Goal: Complete application form: Complete application form

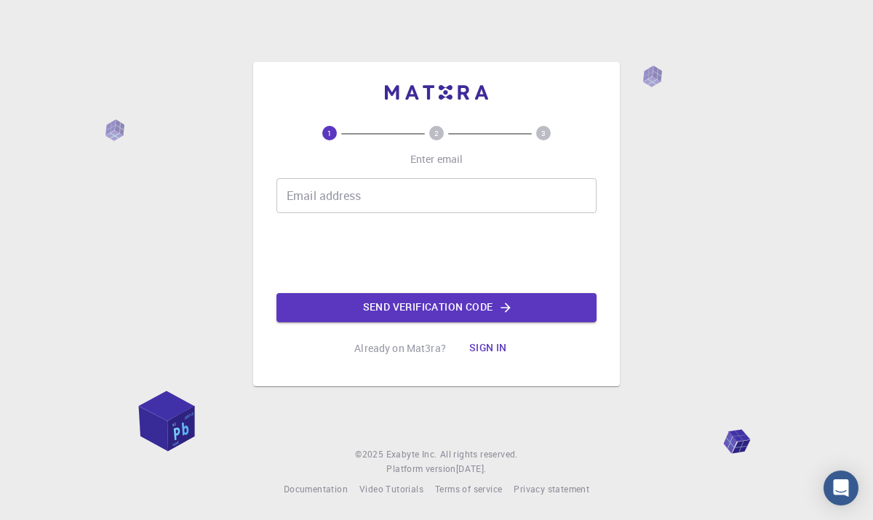
click at [431, 207] on input "Email address" at bounding box center [436, 195] width 320 height 35
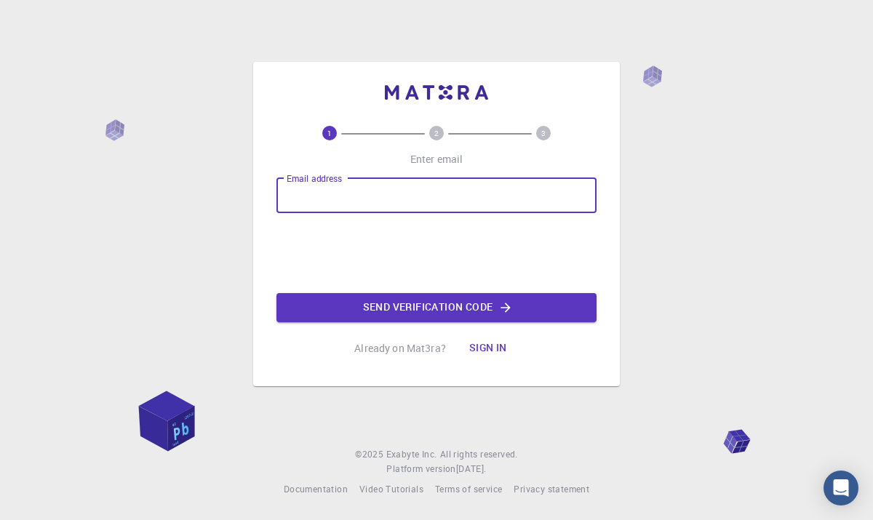
type input "[EMAIL_ADDRESS][DOMAIN_NAME]"
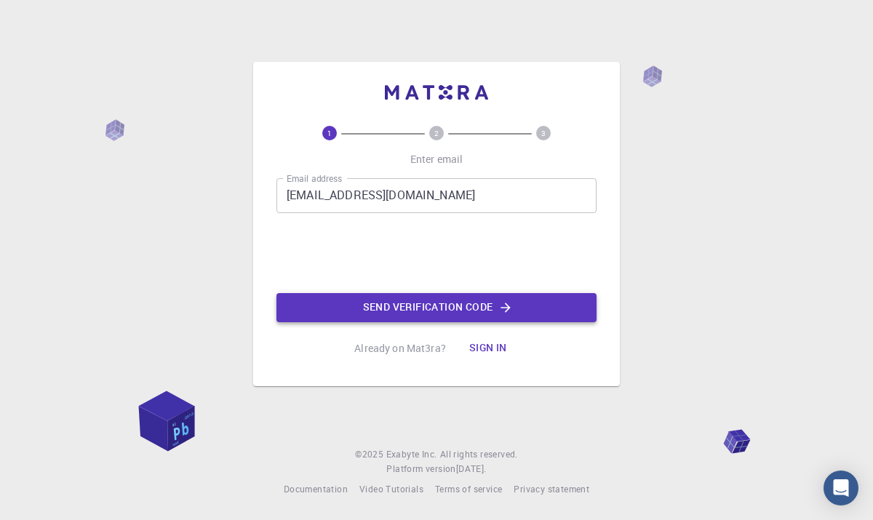
click at [391, 310] on button "Send verification code" at bounding box center [436, 307] width 320 height 29
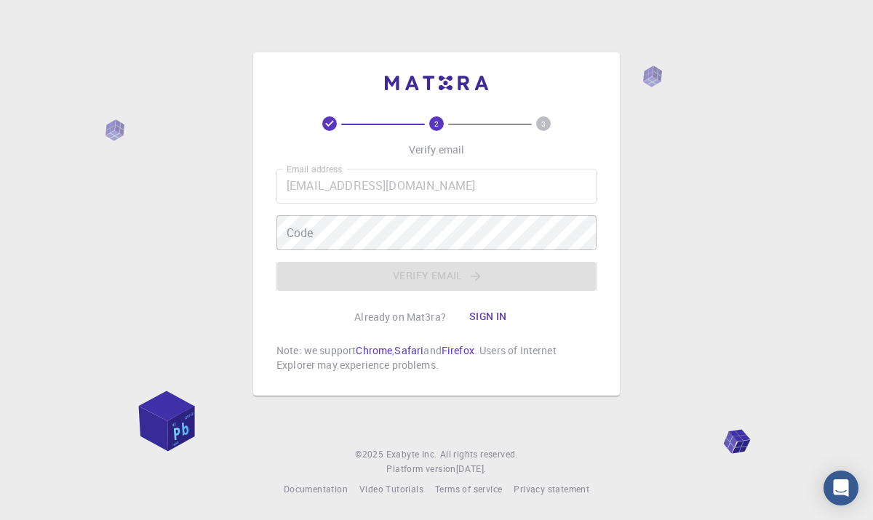
click at [391, 310] on p "Already on Mat3ra?" at bounding box center [400, 317] width 92 height 15
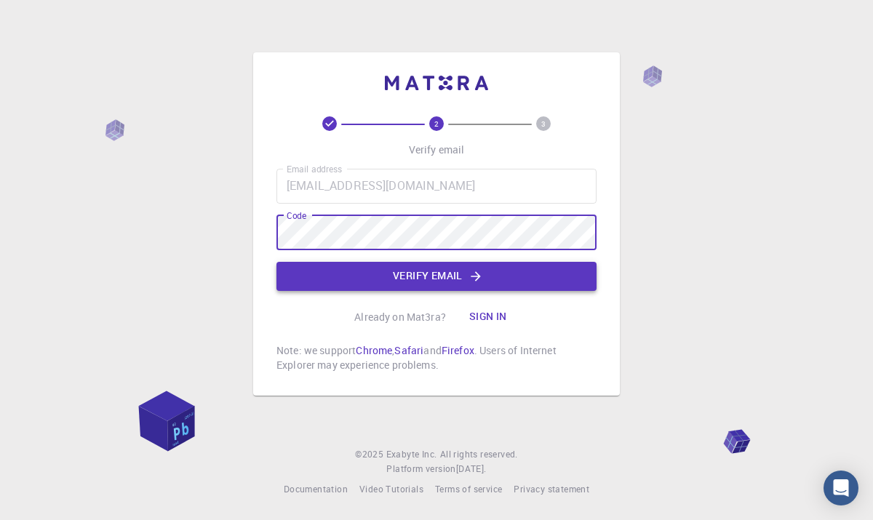
click at [474, 275] on icon "button" at bounding box center [475, 275] width 9 height 9
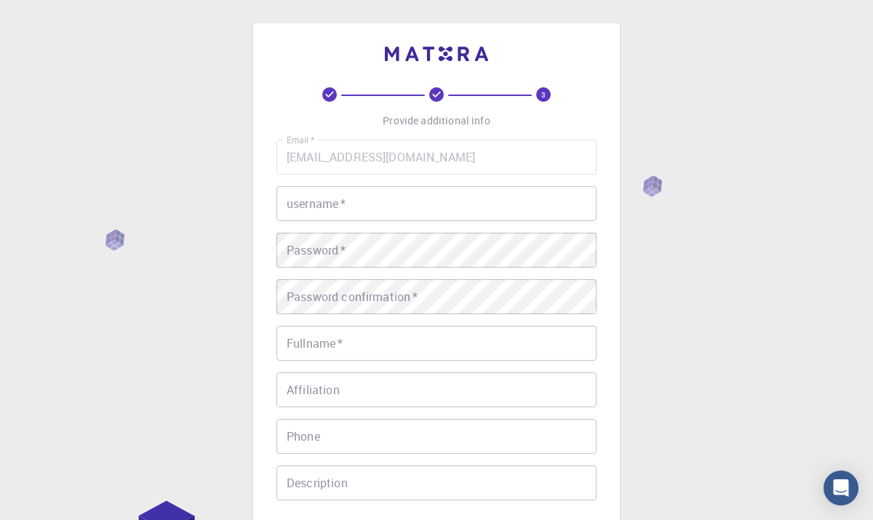
click at [385, 217] on input "username   *" at bounding box center [436, 203] width 320 height 35
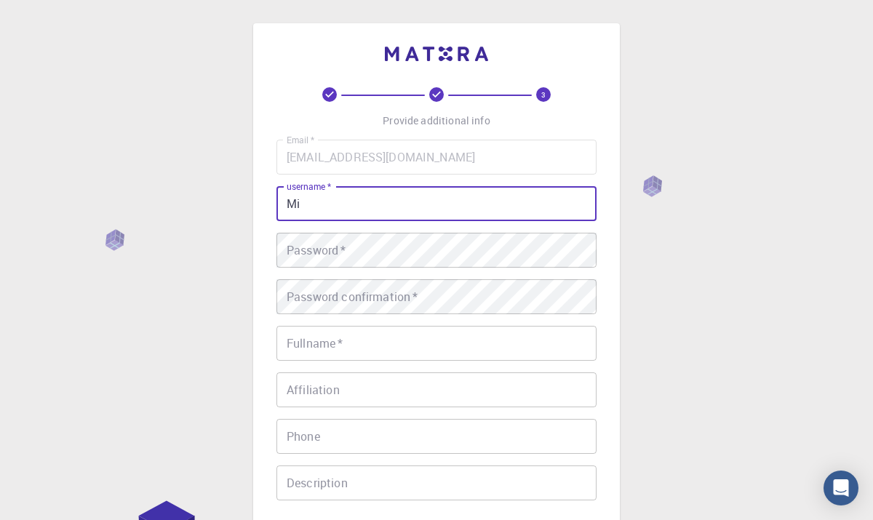
type input "M"
type input "Suema123"
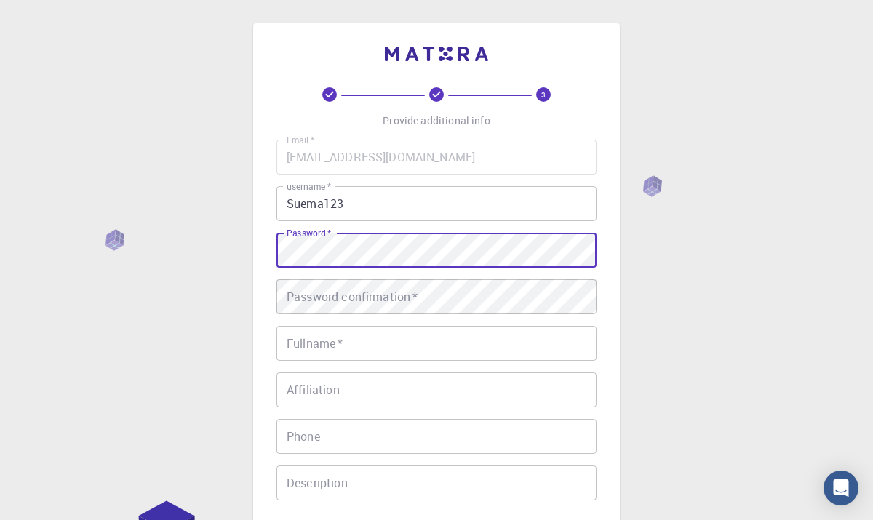
click at [361, 300] on div "Password confirmation   * Password confirmation   *" at bounding box center [436, 296] width 320 height 35
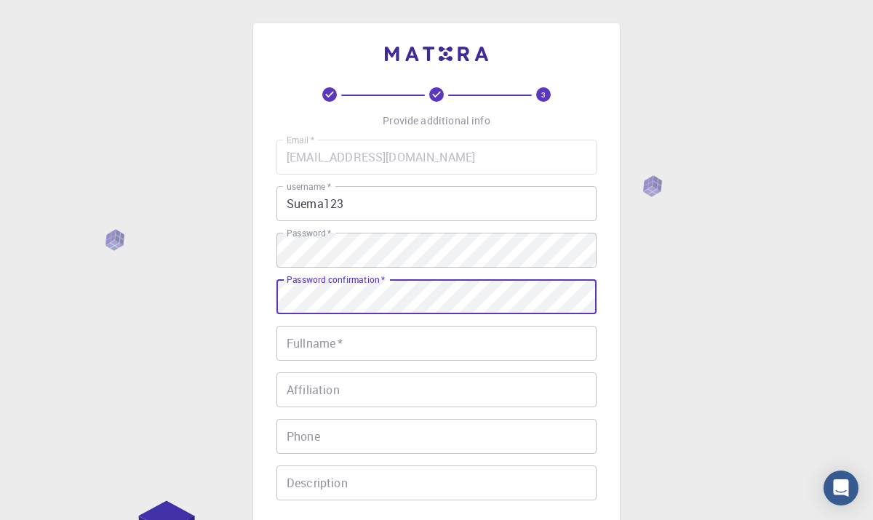
click at [340, 359] on input "Fullname   *" at bounding box center [436, 343] width 320 height 35
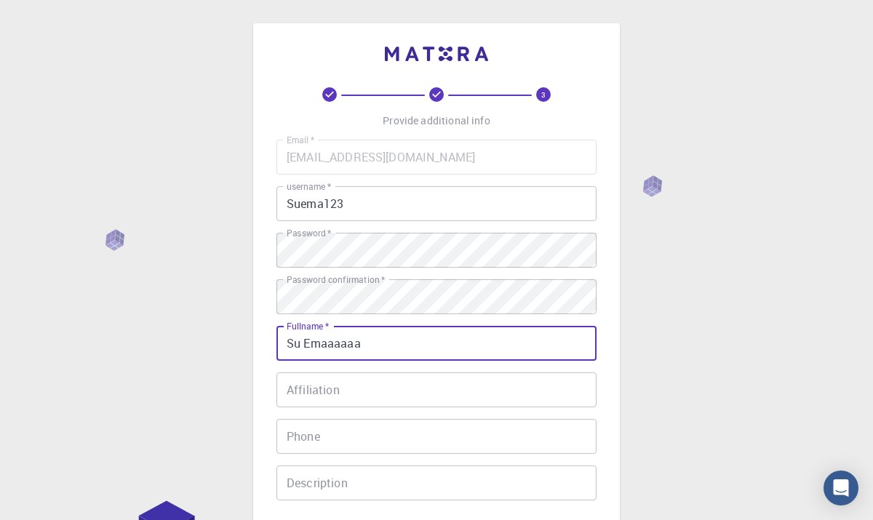
type input "Su Emaaaaaa"
click at [352, 395] on input "Affiliation" at bounding box center [436, 389] width 320 height 35
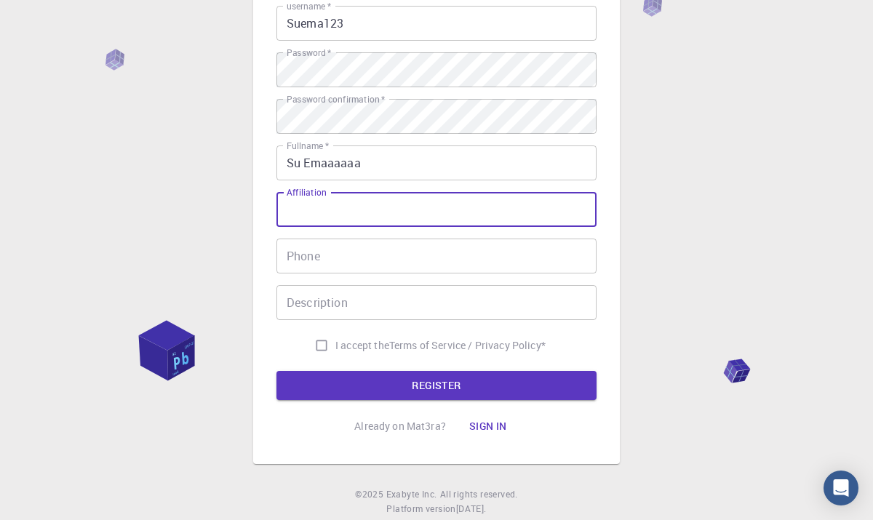
scroll to position [188, 0]
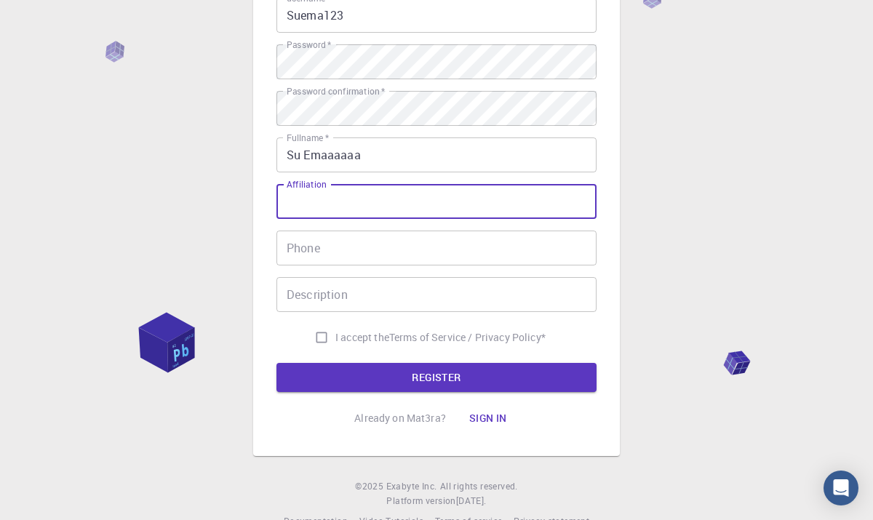
click at [371, 250] on input "Phone" at bounding box center [436, 248] width 320 height 35
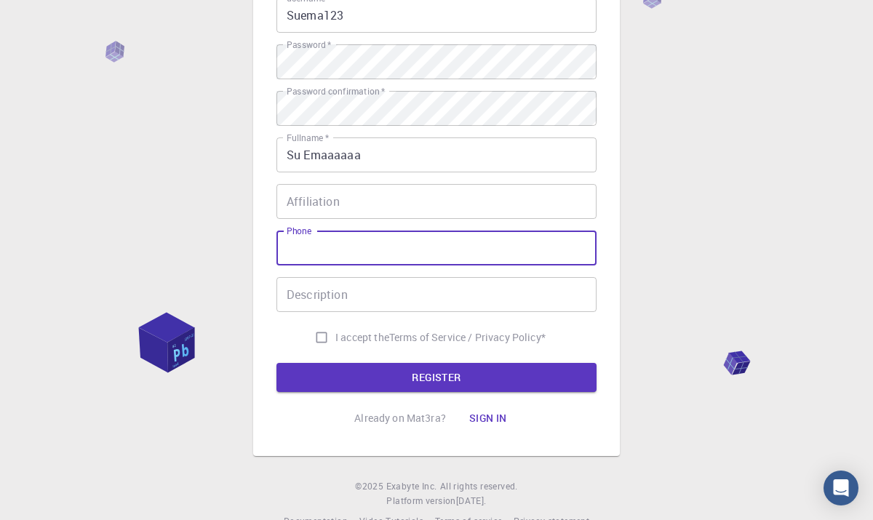
click at [377, 213] on input "Affiliation" at bounding box center [436, 201] width 320 height 35
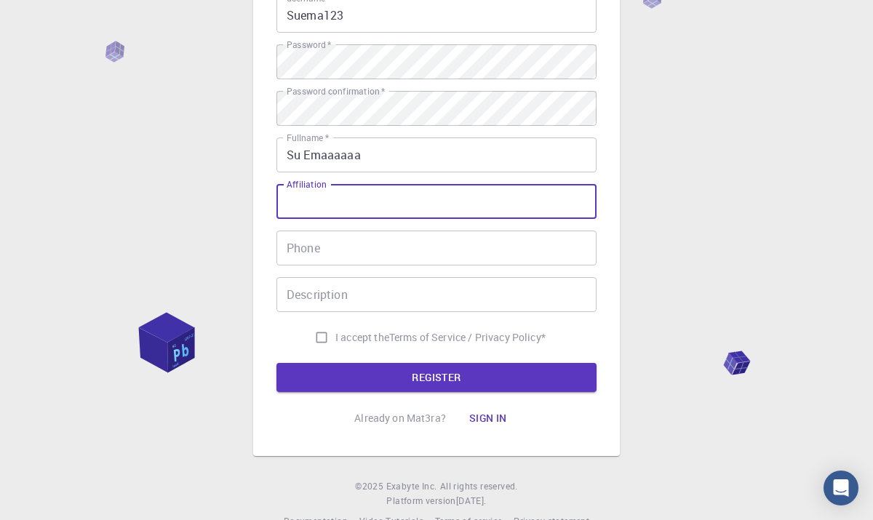
click at [327, 256] on input "Phone" at bounding box center [436, 248] width 320 height 35
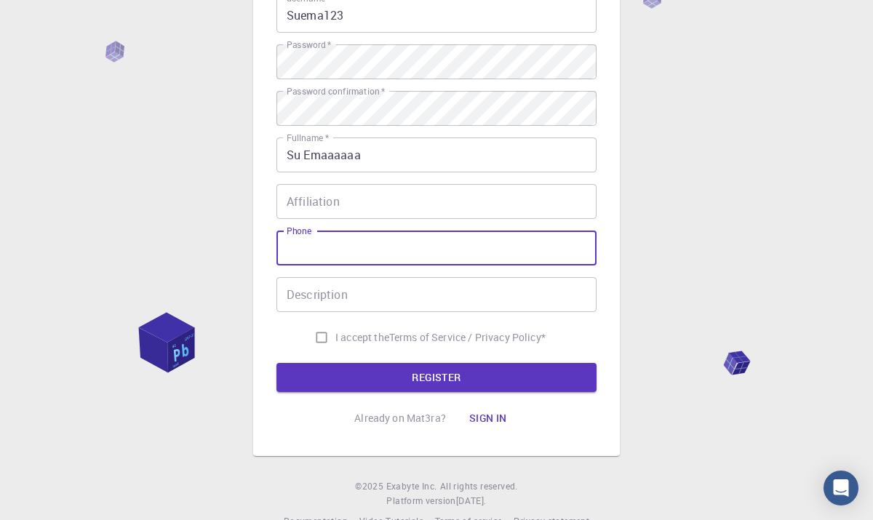
click at [367, 214] on input "Affiliation" at bounding box center [436, 201] width 320 height 35
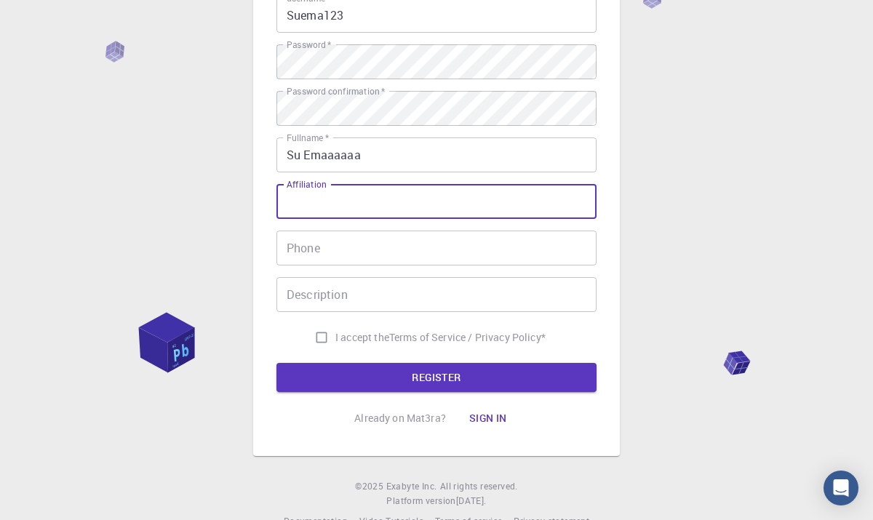
click at [344, 250] on input "Phone" at bounding box center [436, 248] width 320 height 35
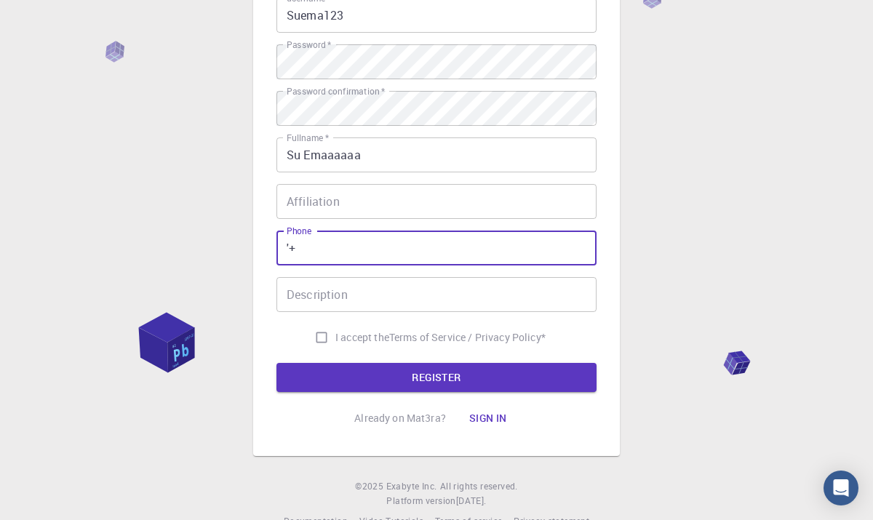
type input "'"
type input "?"
type input "+372 53015335"
click at [344, 280] on input "Description" at bounding box center [436, 294] width 320 height 35
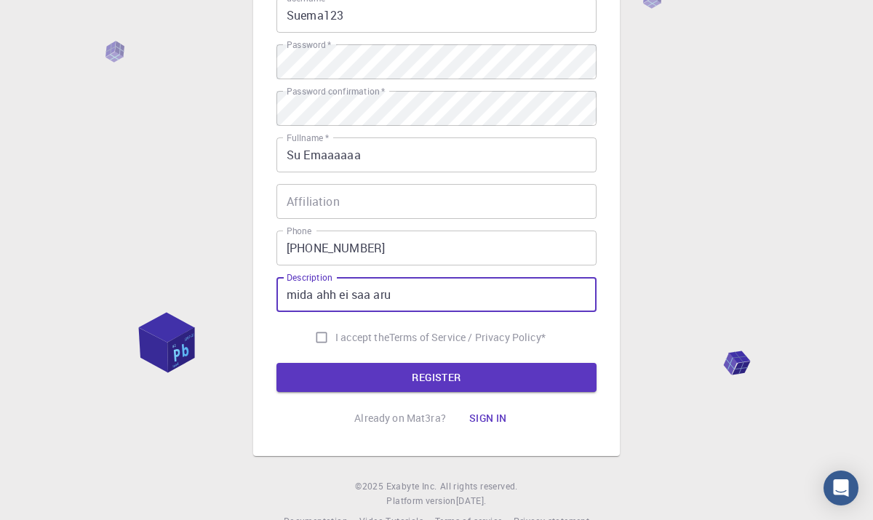
type input "mida ahh ei saa aru"
click at [327, 204] on div "Affiliation Affiliation" at bounding box center [436, 201] width 320 height 35
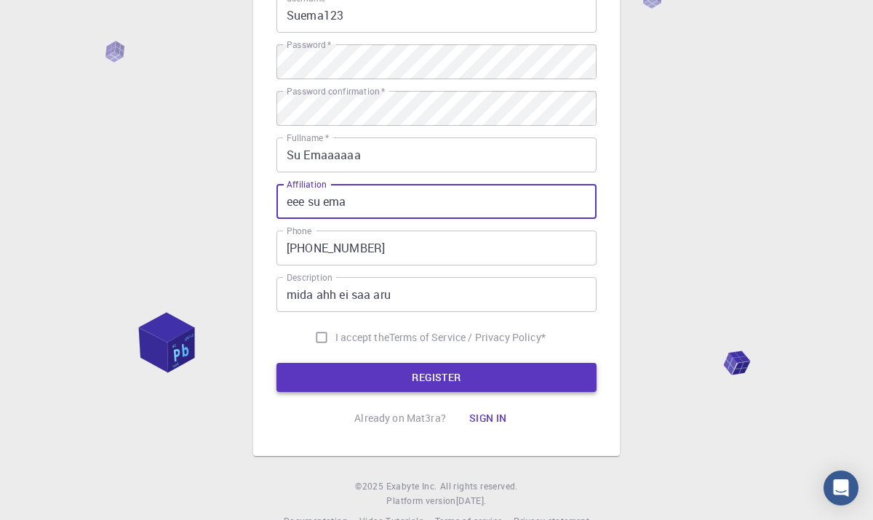
type input "eee su ema"
click at [352, 372] on button "REGISTER" at bounding box center [436, 377] width 320 height 29
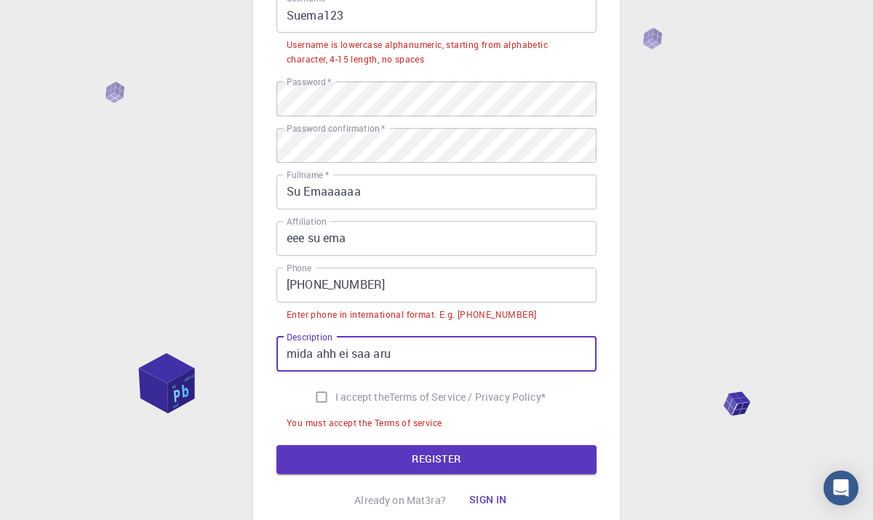
click at [393, 356] on input "mida ahh ei saa aru" at bounding box center [436, 354] width 320 height 35
click at [413, 356] on input "mida ahh ei saa aru" at bounding box center [436, 354] width 320 height 35
click at [320, 293] on input "+372 53015335" at bounding box center [436, 285] width 320 height 35
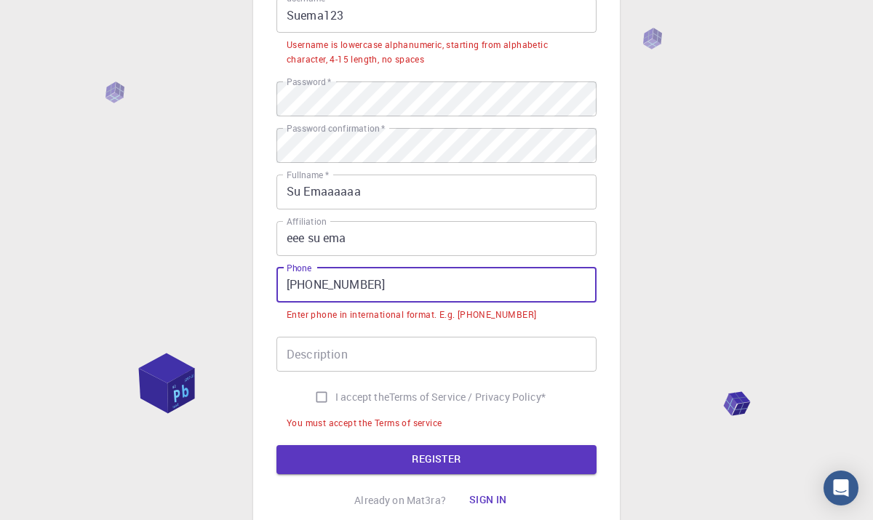
click at [318, 287] on input "+372 53015335" at bounding box center [436, 285] width 320 height 35
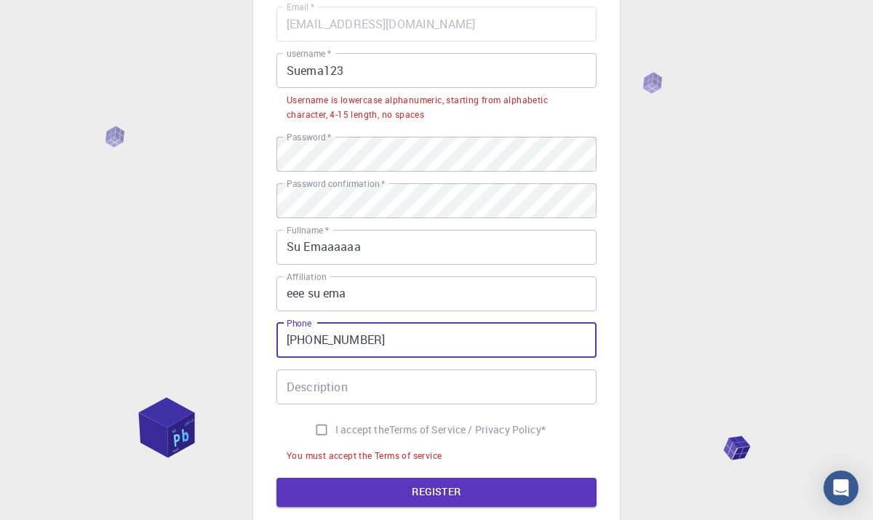
scroll to position [132, 0]
type input "+37253015335"
click at [343, 62] on input "Suema123" at bounding box center [436, 71] width 320 height 35
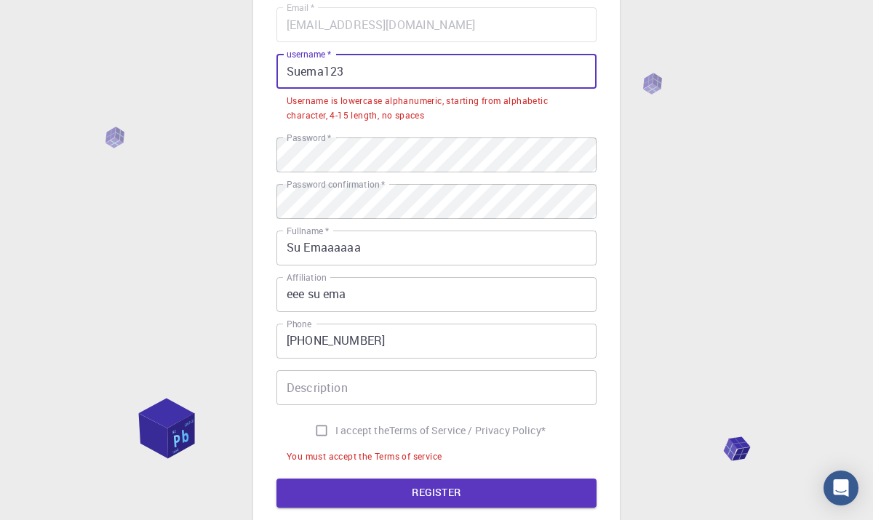
click at [343, 62] on input "Suema123" at bounding box center [436, 71] width 320 height 35
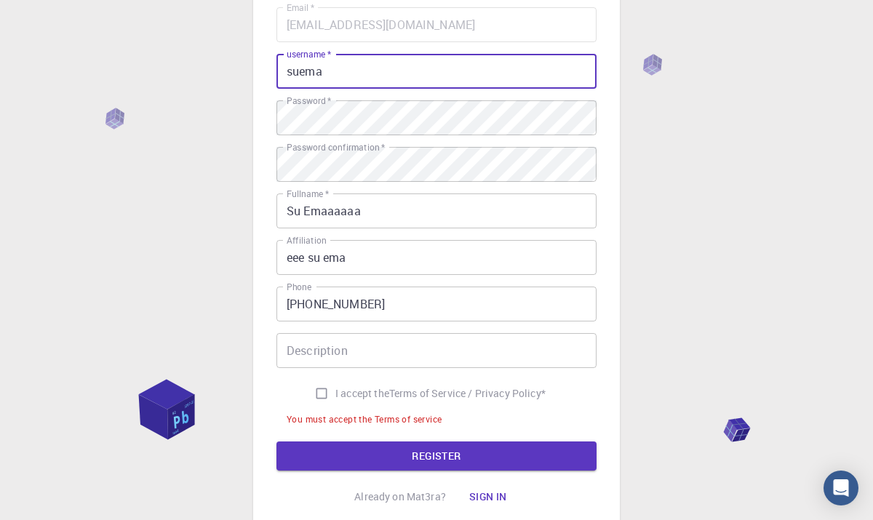
type input "suema"
click at [367, 348] on input "Description" at bounding box center [436, 350] width 320 height 35
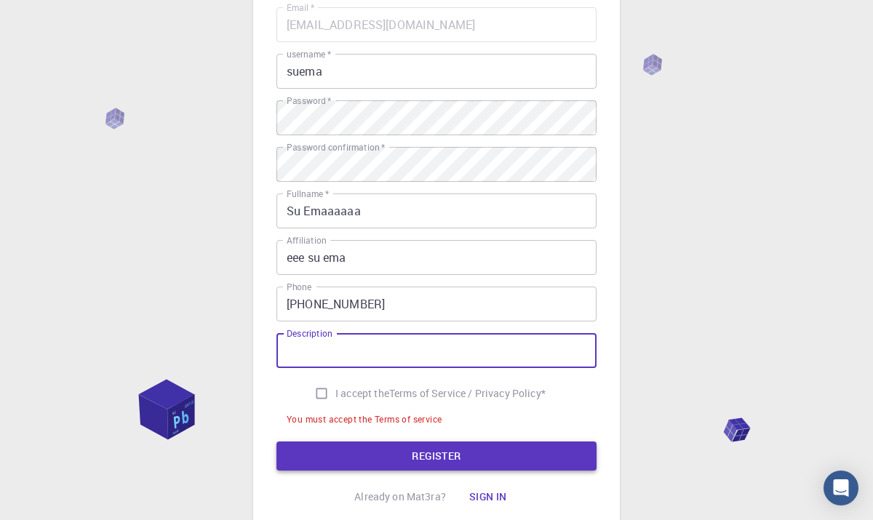
click at [322, 457] on button "REGISTER" at bounding box center [436, 455] width 320 height 29
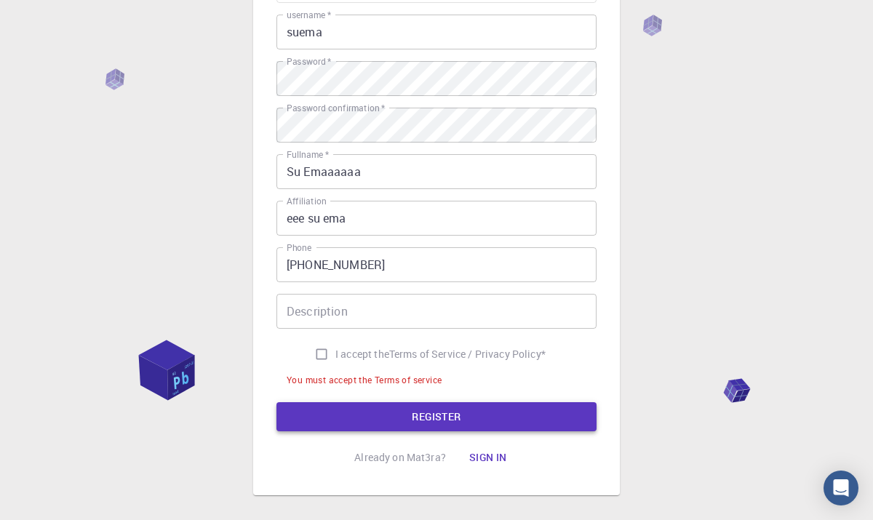
scroll to position [188, 0]
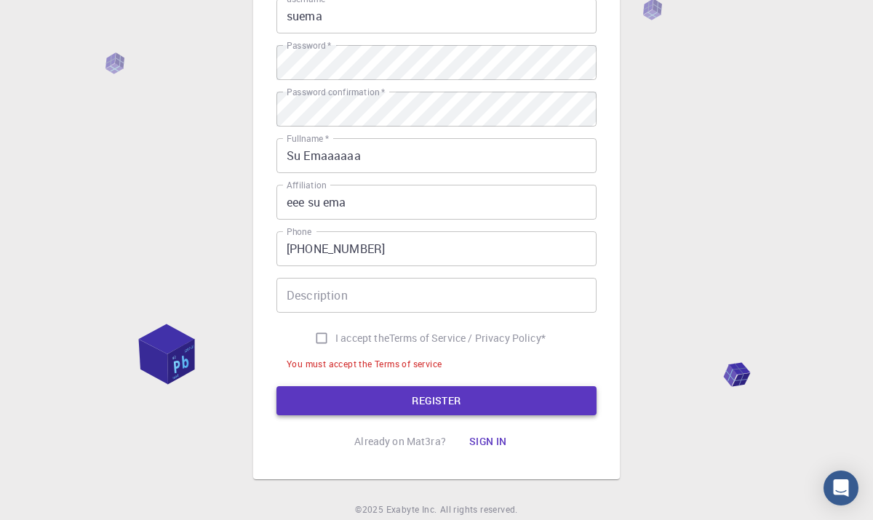
click at [350, 401] on button "REGISTER" at bounding box center [436, 400] width 320 height 29
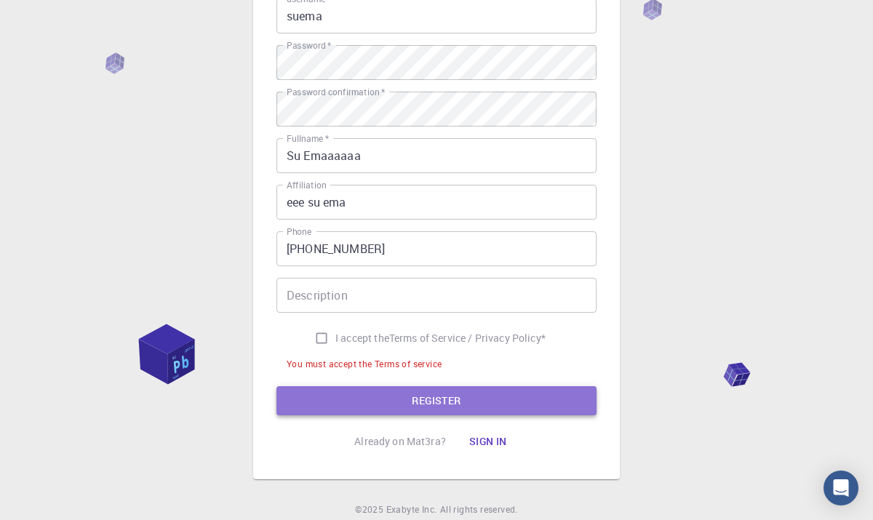
click at [350, 401] on button "REGISTER" at bounding box center [436, 400] width 320 height 29
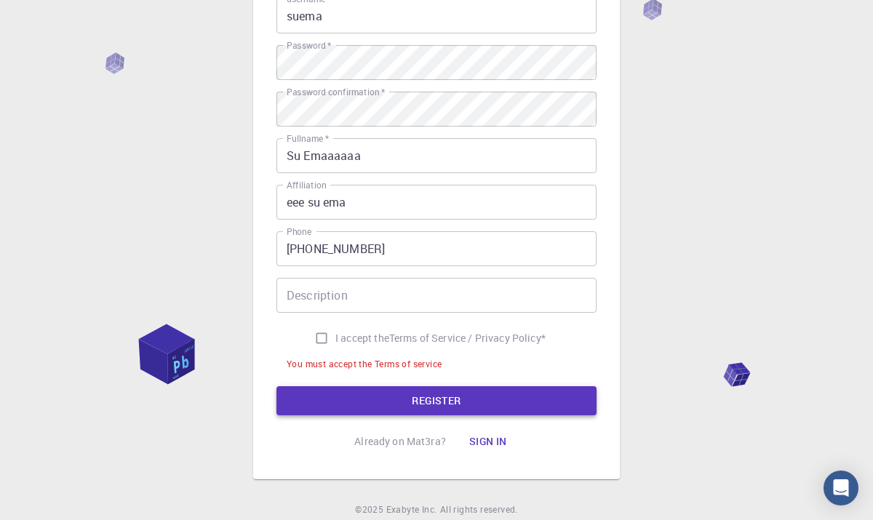
click at [350, 401] on button "REGISTER" at bounding box center [436, 400] width 320 height 29
click at [367, 399] on button "REGISTER" at bounding box center [436, 400] width 320 height 29
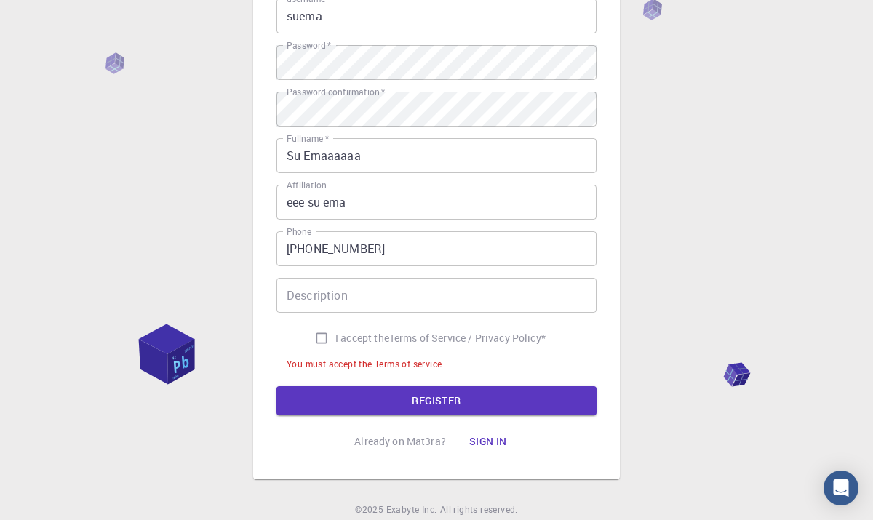
click at [396, 290] on input "Description" at bounding box center [436, 295] width 320 height 35
click at [323, 339] on input "I accept the Terms of Service / Privacy Policy *" at bounding box center [322, 338] width 28 height 28
checkbox input "true"
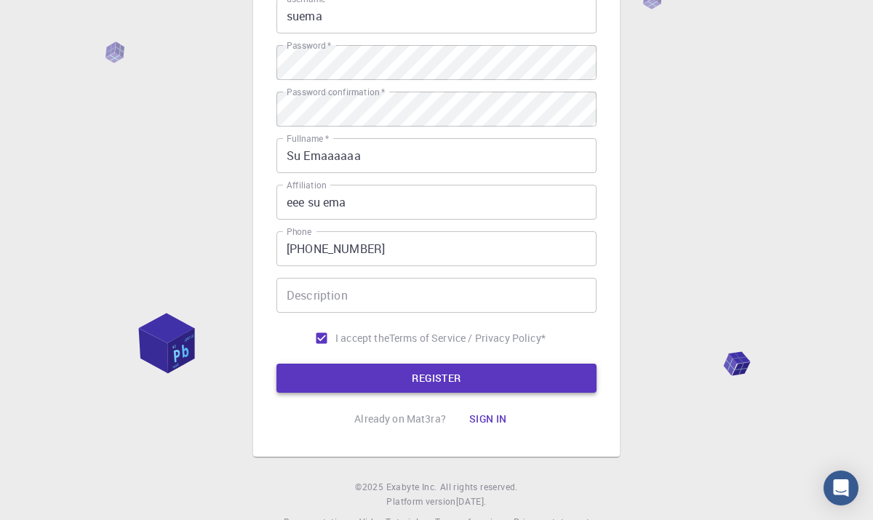
click at [370, 379] on button "REGISTER" at bounding box center [436, 378] width 320 height 29
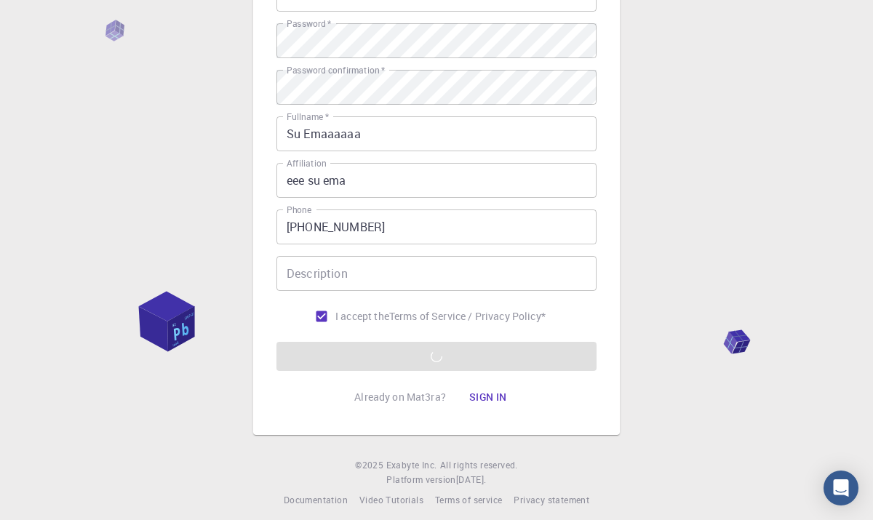
scroll to position [222, 0]
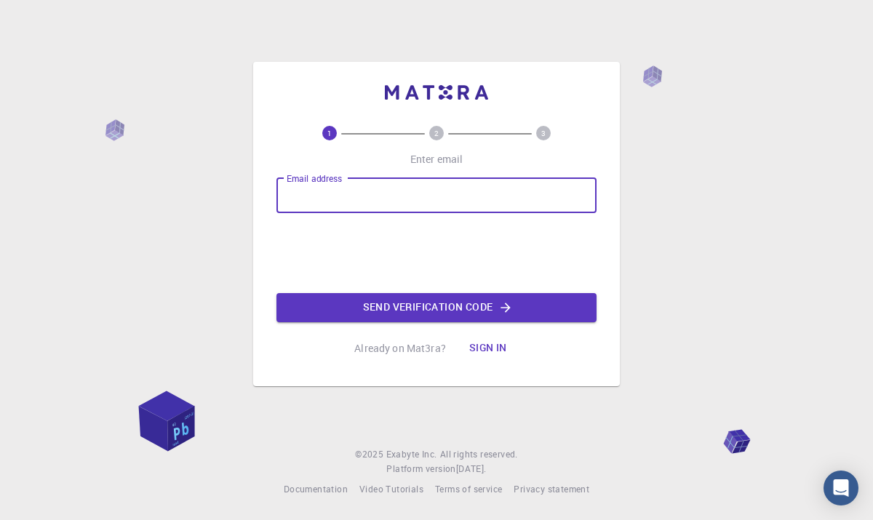
type input "[EMAIL_ADDRESS][DOMAIN_NAME]"
click at [384, 298] on button "Send verification code" at bounding box center [436, 307] width 320 height 29
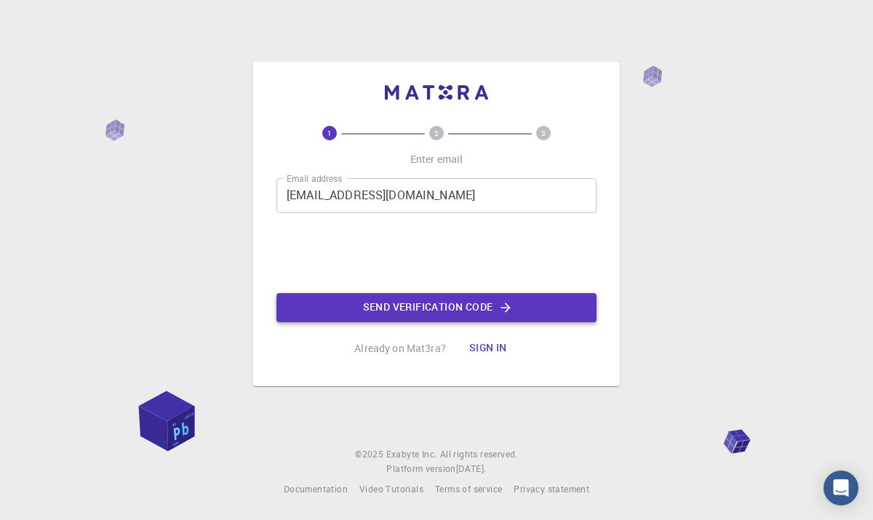
click at [366, 296] on button "Send verification code" at bounding box center [436, 307] width 320 height 29
